Goal: Task Accomplishment & Management: Manage account settings

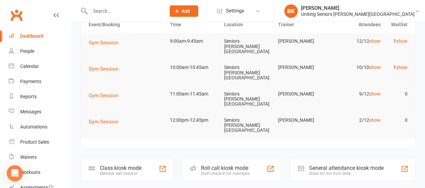
scroll to position [30, 0]
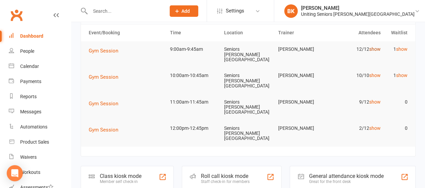
click at [377, 51] on link "show" at bounding box center [374, 48] width 11 height 5
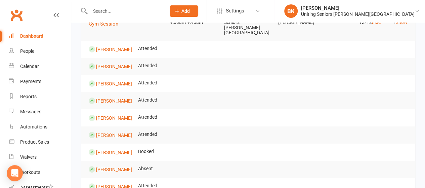
scroll to position [0, 0]
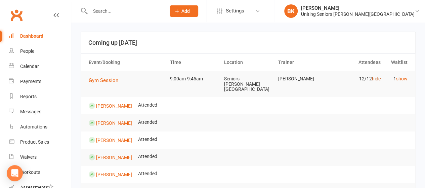
click at [378, 77] on link "hide" at bounding box center [376, 78] width 9 height 5
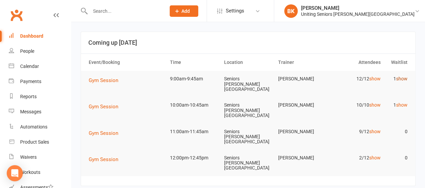
click at [401, 77] on link "show" at bounding box center [401, 78] width 11 height 5
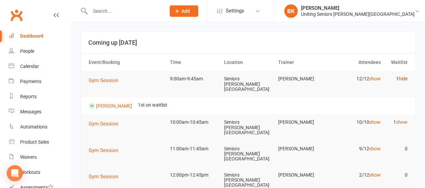
click at [404, 77] on link "hide" at bounding box center [403, 78] width 9 height 5
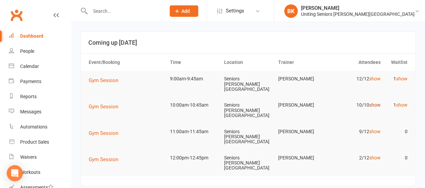
click at [377, 102] on link "show" at bounding box center [374, 104] width 11 height 5
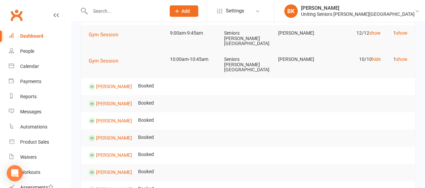
scroll to position [45, 0]
click at [375, 57] on link "hide" at bounding box center [376, 59] width 9 height 5
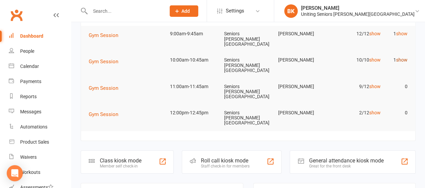
click at [402, 57] on link "show" at bounding box center [401, 59] width 11 height 5
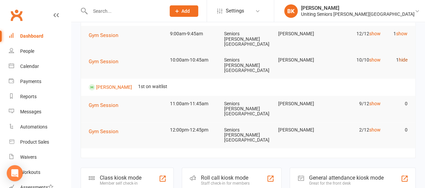
click at [402, 57] on link "hide" at bounding box center [403, 59] width 9 height 5
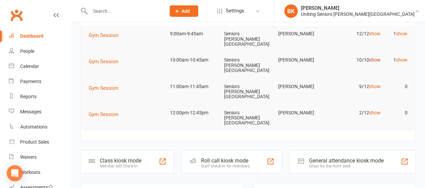
click at [377, 57] on link "show" at bounding box center [374, 59] width 11 height 5
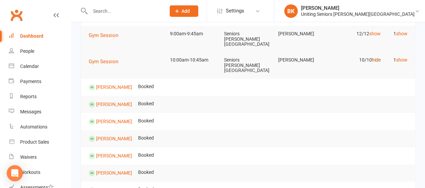
click at [377, 57] on link "hide" at bounding box center [376, 59] width 9 height 5
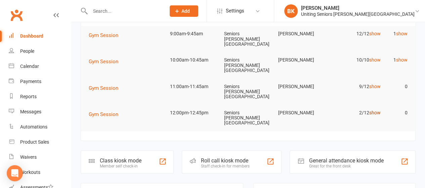
click at [373, 110] on link "show" at bounding box center [374, 112] width 11 height 5
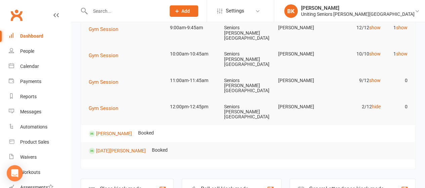
scroll to position [51, 0]
click at [376, 104] on link "hide" at bounding box center [376, 106] width 9 height 5
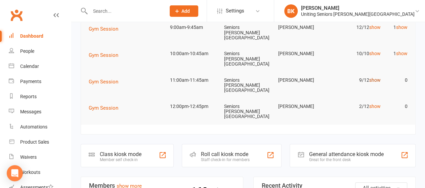
click at [375, 77] on link "show" at bounding box center [374, 79] width 11 height 5
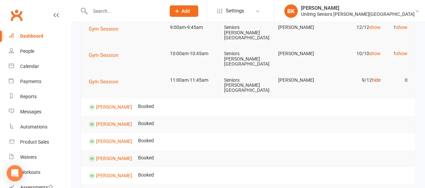
click at [375, 77] on link "hide" at bounding box center [376, 79] width 9 height 5
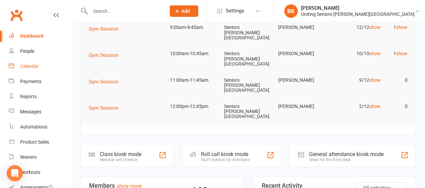
click at [54, 67] on link "Calendar" at bounding box center [40, 66] width 62 height 15
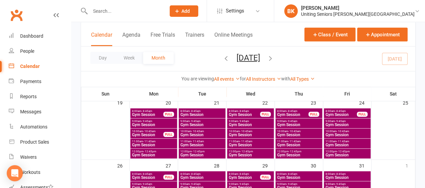
scroll to position [239, 0]
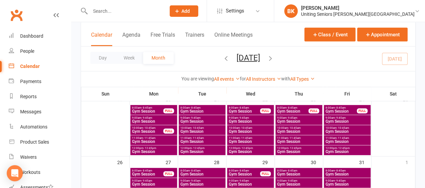
click at [196, 119] on span "Gym Session" at bounding box center [202, 121] width 44 height 4
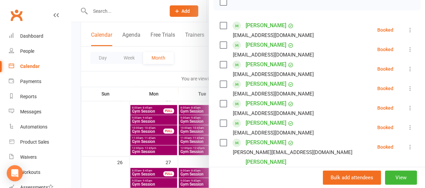
scroll to position [189, 0]
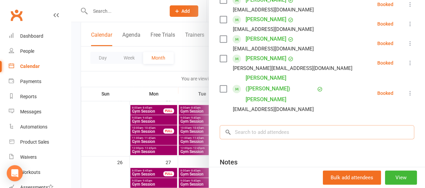
click at [252, 125] on input "search" at bounding box center [317, 132] width 195 height 14
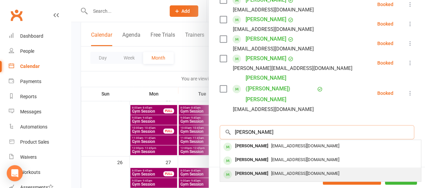
type input "mauree"
click at [241, 169] on div "Maureen Narezzi" at bounding box center [252, 174] width 39 height 10
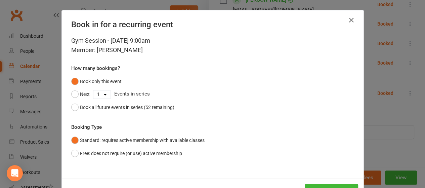
scroll to position [25, 0]
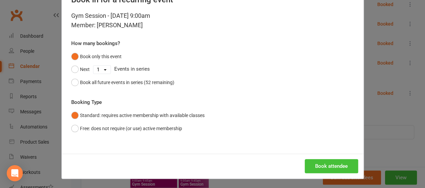
click at [321, 165] on button "Book attendee" at bounding box center [331, 166] width 53 height 14
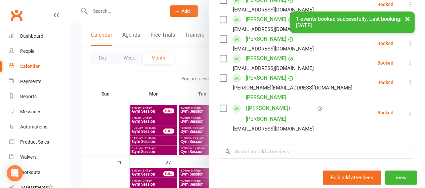
click at [182, 67] on div at bounding box center [248, 94] width 354 height 188
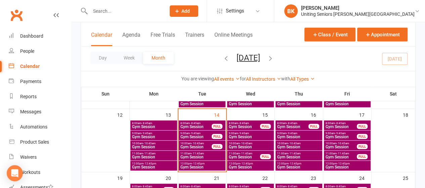
scroll to position [159, 0]
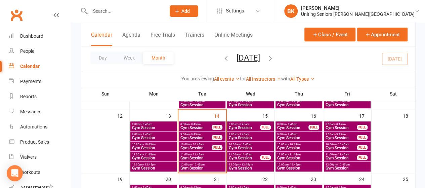
click at [246, 127] on span "Gym Session" at bounding box center [245, 128] width 32 height 4
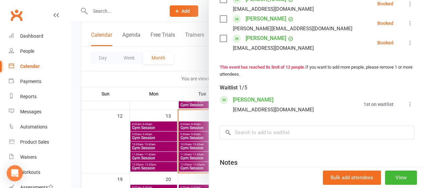
scroll to position [308, 0]
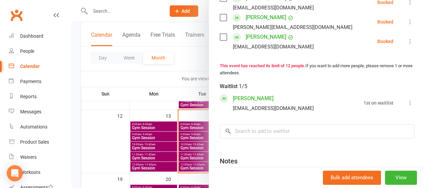
click at [183, 71] on div at bounding box center [248, 94] width 354 height 188
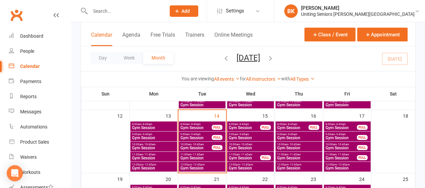
click at [240, 126] on span "Gym Session" at bounding box center [245, 128] width 32 height 4
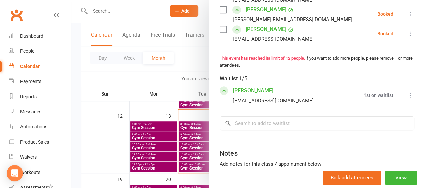
scroll to position [316, 0]
click at [245, 95] on link "Judith Einberg" at bounding box center [253, 90] width 41 height 11
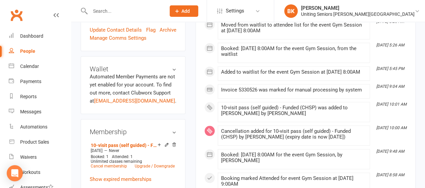
scroll to position [358, 0]
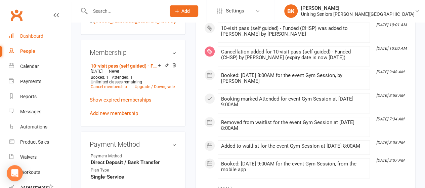
click at [32, 35] on div "Dashboard" at bounding box center [31, 35] width 23 height 5
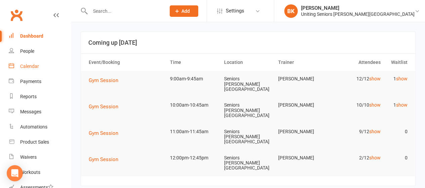
click at [35, 63] on link "Calendar" at bounding box center [40, 66] width 62 height 15
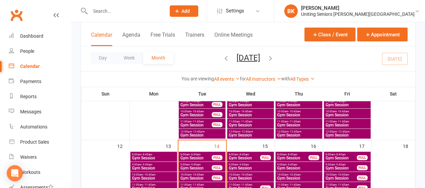
scroll to position [128, 0]
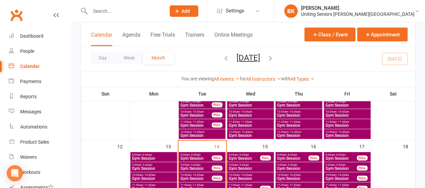
click at [253, 165] on span "9:00am - 9:45am" at bounding box center [251, 164] width 44 height 3
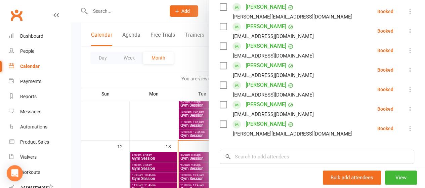
scroll to position [113, 0]
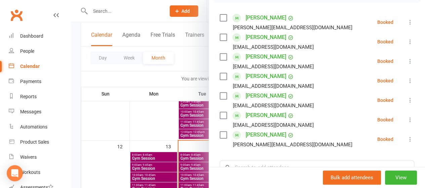
click at [185, 61] on div at bounding box center [248, 94] width 354 height 188
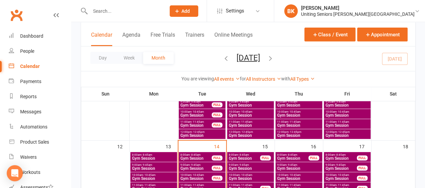
click at [240, 175] on span "- 10:45am" at bounding box center [246, 174] width 12 height 3
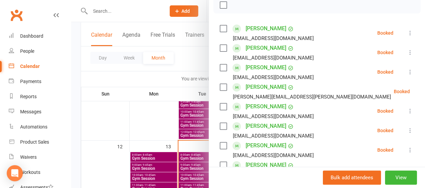
scroll to position [101, 0]
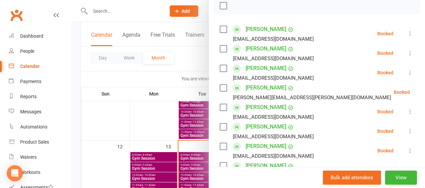
click at [195, 55] on div at bounding box center [248, 94] width 354 height 188
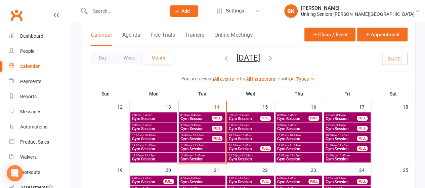
scroll to position [168, 0]
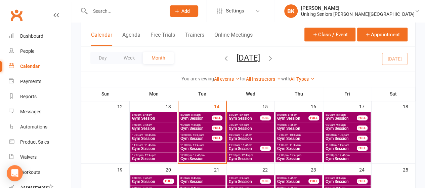
click at [259, 148] on span "Gym Session" at bounding box center [245, 149] width 32 height 4
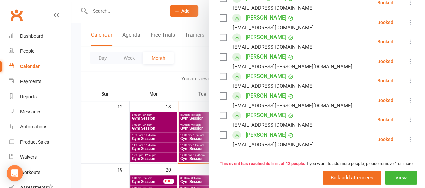
scroll to position [210, 0]
click at [192, 79] on div at bounding box center [248, 94] width 354 height 188
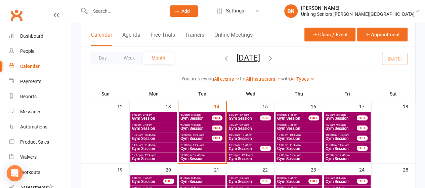
click at [262, 158] on span "Gym Session" at bounding box center [251, 159] width 44 height 4
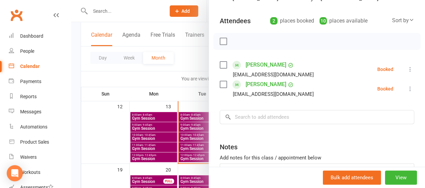
scroll to position [65, 0]
click at [195, 49] on div at bounding box center [248, 94] width 354 height 188
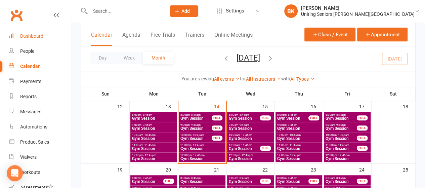
click at [47, 36] on link "Dashboard" at bounding box center [40, 36] width 62 height 15
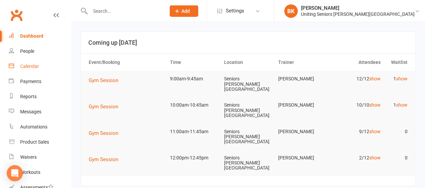
click at [38, 71] on link "Calendar" at bounding box center [40, 66] width 62 height 15
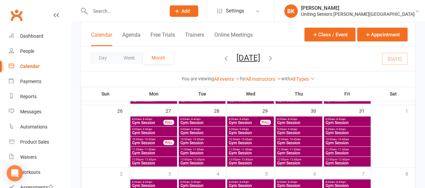
scroll to position [293, 0]
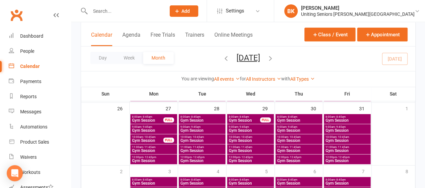
click at [140, 150] on span "Gym Session" at bounding box center [154, 151] width 44 height 4
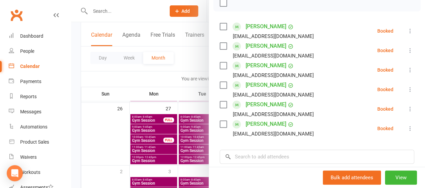
scroll to position [104, 0]
click at [153, 139] on div at bounding box center [248, 94] width 354 height 188
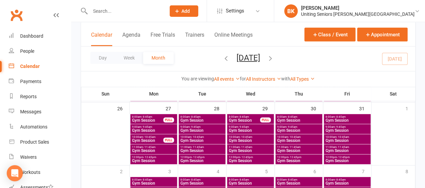
click at [143, 136] on span "- 10:45am" at bounding box center [149, 137] width 12 height 3
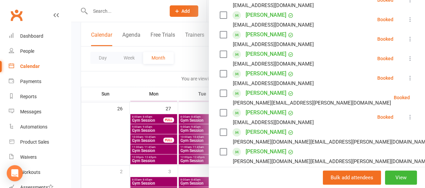
scroll to position [139, 0]
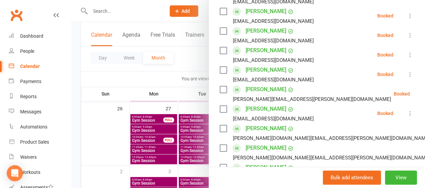
click at [171, 158] on div at bounding box center [248, 94] width 354 height 188
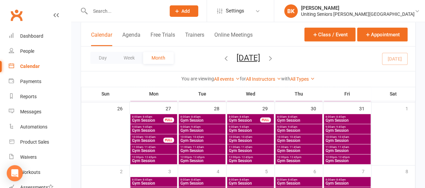
click at [154, 150] on span "Gym Session" at bounding box center [154, 151] width 44 height 4
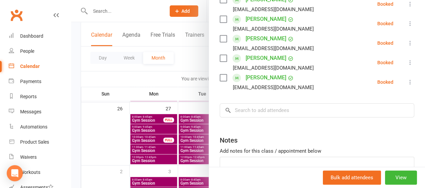
scroll to position [151, 0]
click at [263, 113] on input "search" at bounding box center [317, 110] width 195 height 14
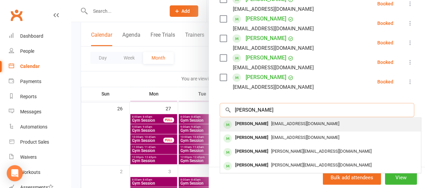
type input "keith nott"
click at [247, 125] on div "Keith Nott" at bounding box center [252, 124] width 39 height 10
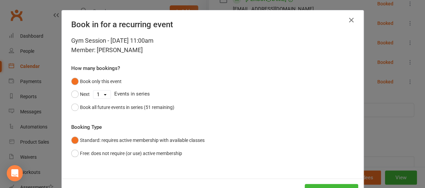
scroll to position [25, 0]
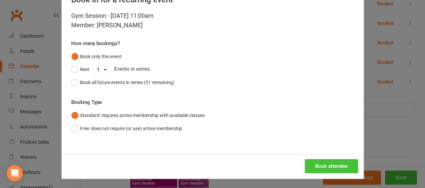
click at [325, 164] on button "Book attendee" at bounding box center [331, 166] width 53 height 14
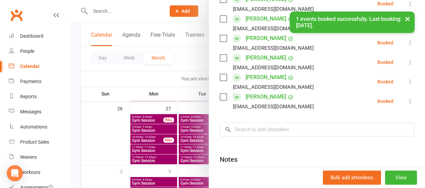
click at [142, 87] on div at bounding box center [248, 94] width 354 height 188
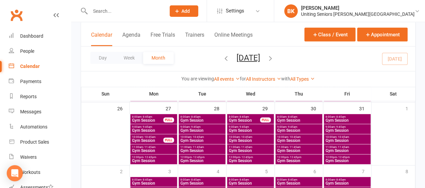
click at [158, 150] on span "Gym Session" at bounding box center [154, 151] width 44 height 4
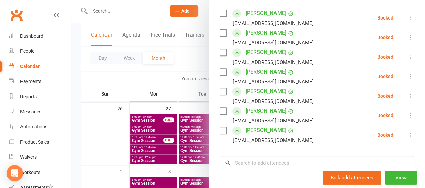
scroll to position [117, 0]
click at [183, 65] on div at bounding box center [248, 94] width 354 height 188
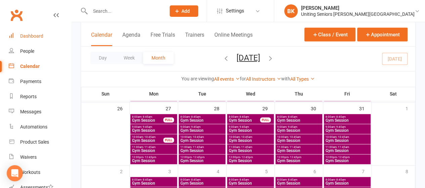
click at [31, 36] on div "Dashboard" at bounding box center [31, 35] width 23 height 5
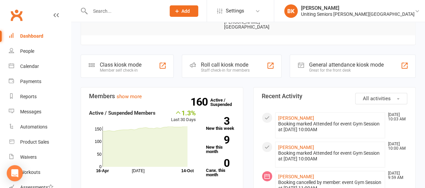
scroll to position [114, 0]
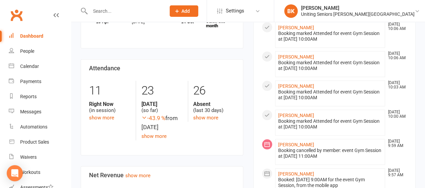
scroll to position [267, 0]
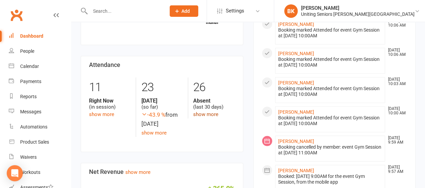
click at [202, 111] on link "show more" at bounding box center [205, 114] width 25 height 6
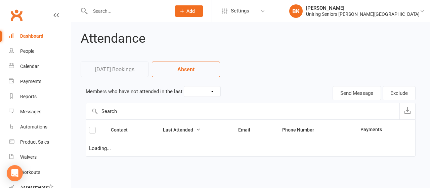
select select "30"
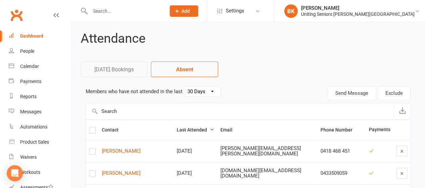
click at [34, 36] on div "Dashboard" at bounding box center [31, 35] width 23 height 5
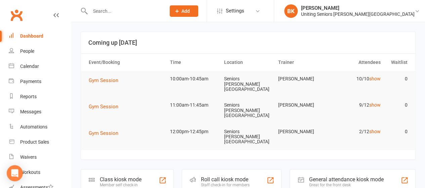
click at [376, 74] on td "10/10 show" at bounding box center [357, 79] width 54 height 16
click at [376, 79] on link "show" at bounding box center [374, 78] width 11 height 5
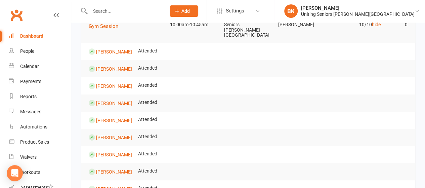
scroll to position [22, 0]
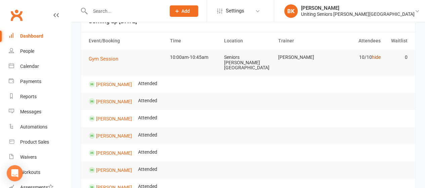
click at [374, 58] on link "hide" at bounding box center [376, 56] width 9 height 5
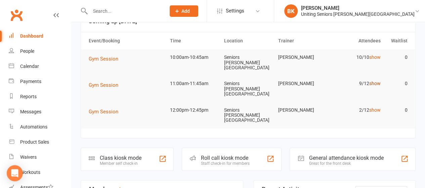
click at [374, 81] on link "show" at bounding box center [374, 83] width 11 height 5
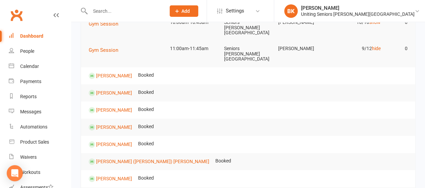
scroll to position [53, 0]
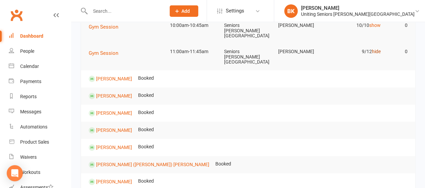
click at [377, 49] on link "hide" at bounding box center [376, 51] width 9 height 5
